Goal: Information Seeking & Learning: Check status

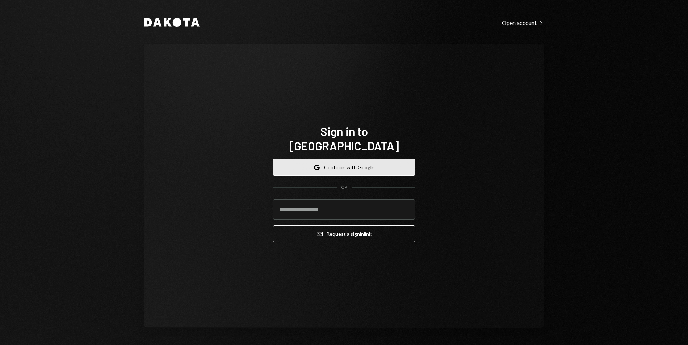
click at [350, 162] on button "Google Continue with Google" at bounding box center [344, 167] width 142 height 17
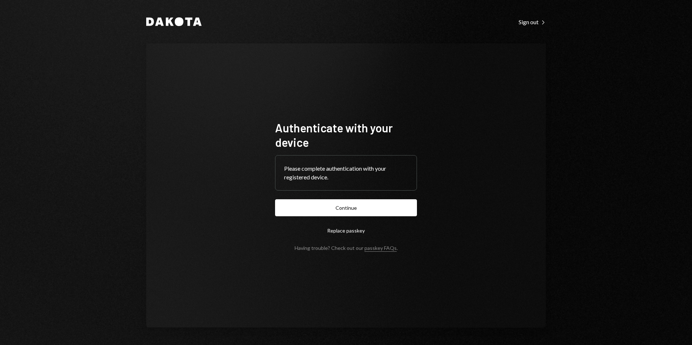
drag, startPoint x: 346, startPoint y: 203, endPoint x: 356, endPoint y: 175, distance: 29.5
click at [347, 203] on button "Continue" at bounding box center [346, 208] width 142 height 17
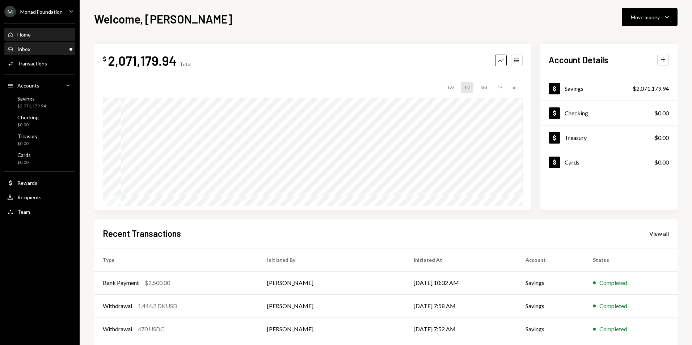
click at [33, 52] on div "Inbox Inbox" at bounding box center [39, 49] width 65 height 7
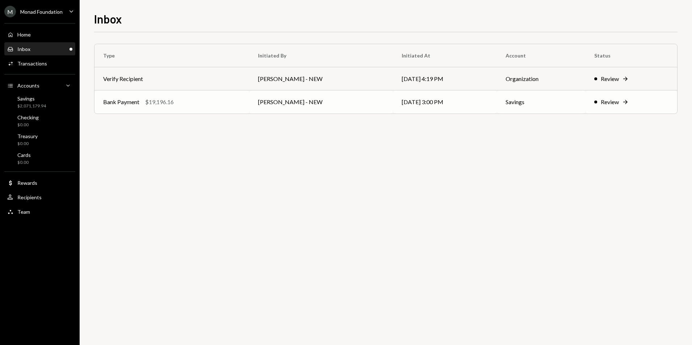
click at [210, 111] on td "Bank Payment $19,196.16" at bounding box center [172, 102] width 155 height 23
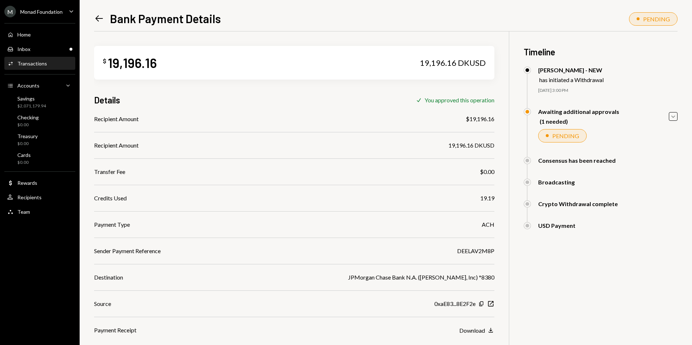
click at [96, 19] on icon "Left Arrow" at bounding box center [99, 18] width 10 height 10
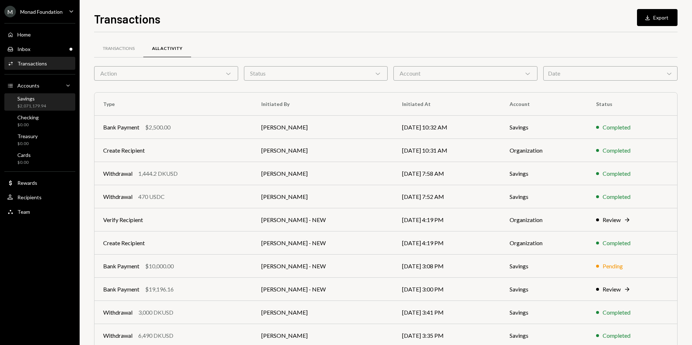
click at [45, 104] on div "$2,071,179.94" at bounding box center [31, 106] width 29 height 6
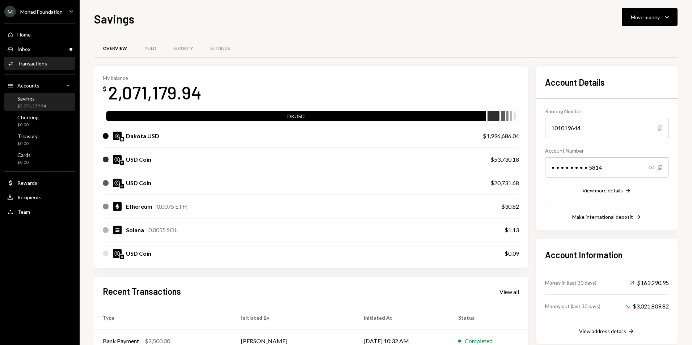
click at [41, 65] on div "Transactions" at bounding box center [32, 63] width 30 height 6
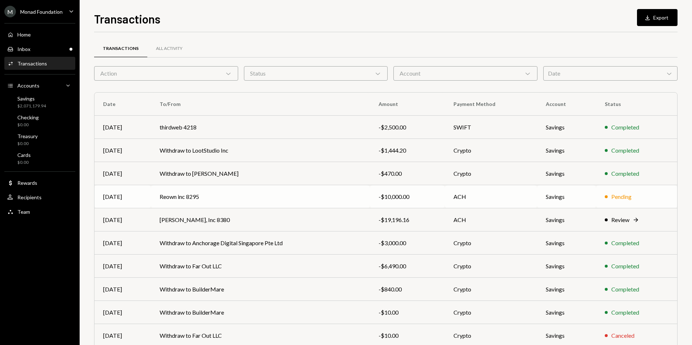
click at [533, 196] on td "ACH" at bounding box center [491, 196] width 93 height 23
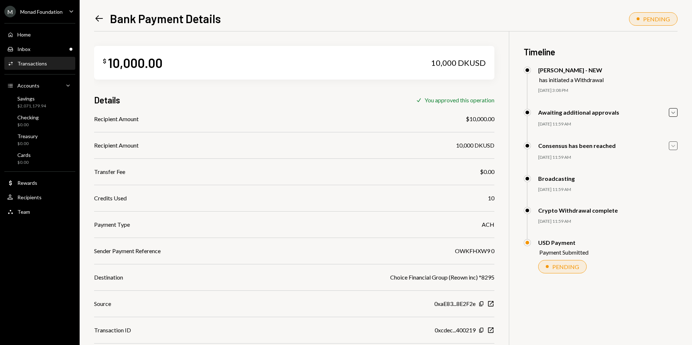
click at [671, 146] on icon "Caret Down" at bounding box center [673, 146] width 8 height 8
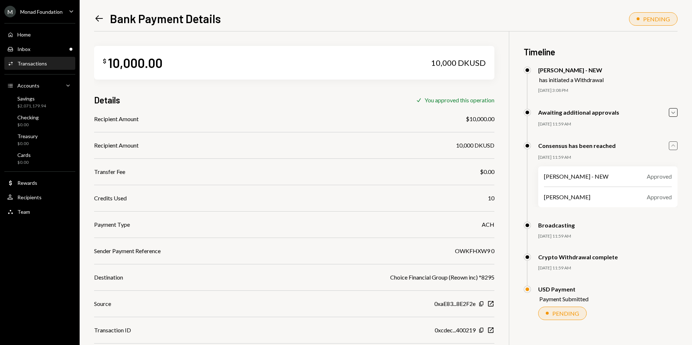
click at [673, 146] on icon "Caret Up" at bounding box center [673, 146] width 8 height 8
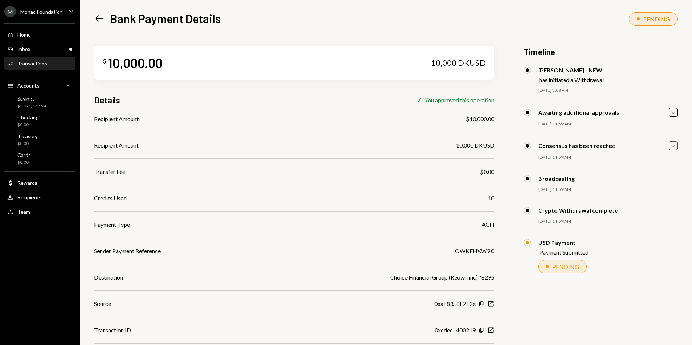
click at [97, 19] on icon at bounding box center [100, 19] width 8 height 6
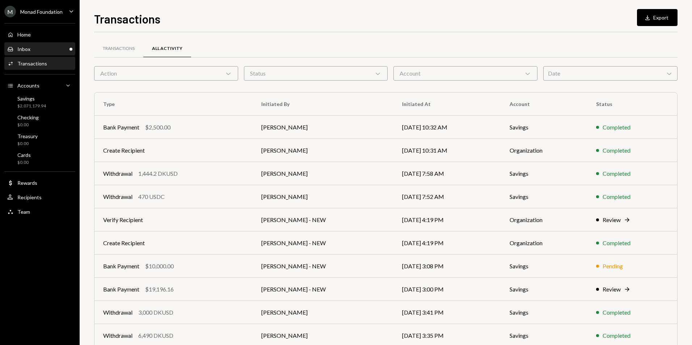
click at [63, 50] on div "Inbox Inbox" at bounding box center [39, 49] width 65 height 7
